Goal: Task Accomplishment & Management: Manage account settings

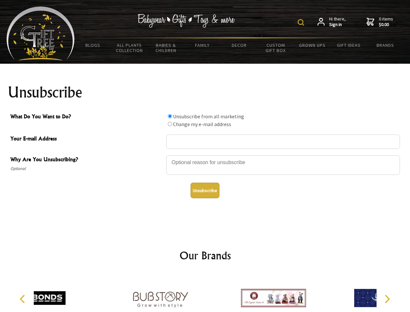
click at [302, 22] on img at bounding box center [301, 22] width 6 height 6
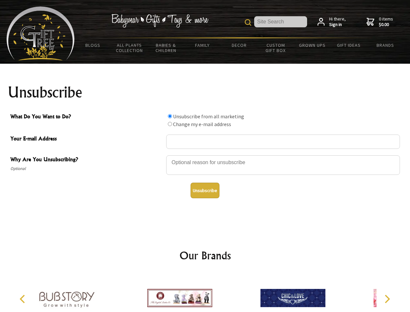
click at [205, 155] on div at bounding box center [283, 166] width 234 height 23
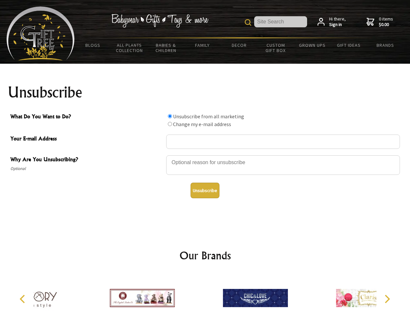
click at [170, 116] on input "What Do You Want to Do?" at bounding box center [170, 116] width 4 height 4
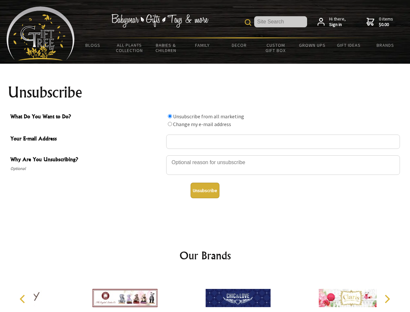
click at [170, 124] on input "What Do You Want to Do?" at bounding box center [170, 124] width 4 height 4
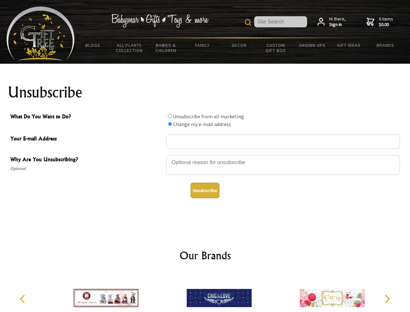
radio input "true"
click at [205, 190] on button "Unsubscribe" at bounding box center [205, 190] width 29 height 16
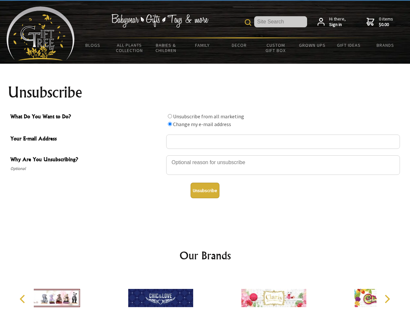
click at [205, 293] on div at bounding box center [160, 298] width 113 height 51
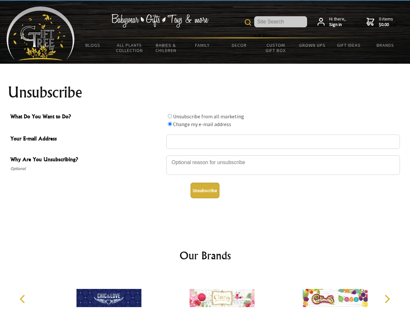
click at [23, 299] on icon "Previous" at bounding box center [23, 298] width 8 height 8
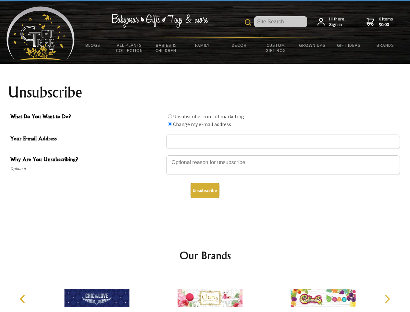
click at [387, 299] on icon "Next" at bounding box center [386, 298] width 8 height 8
